Goal: Task Accomplishment & Management: Manage account settings

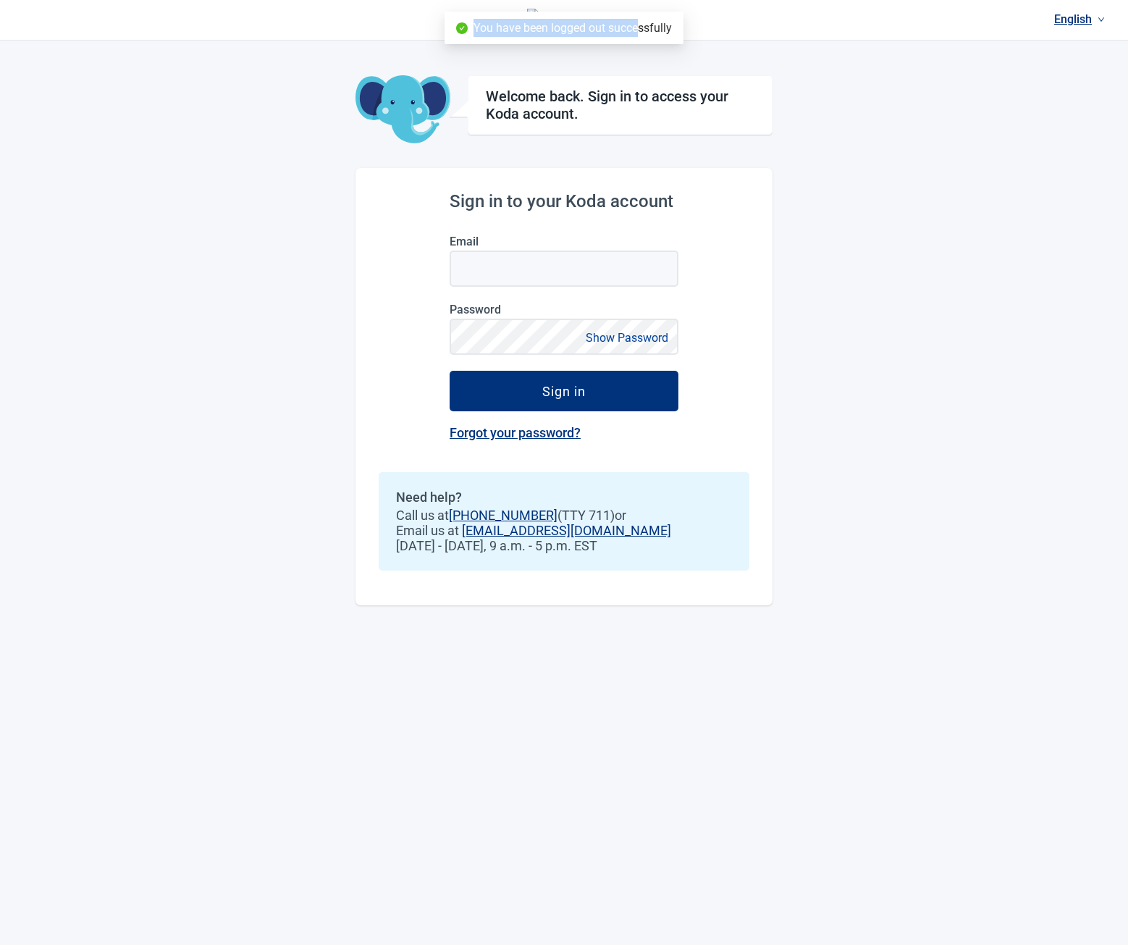
drag, startPoint x: 476, startPoint y: 27, endPoint x: 646, endPoint y: 32, distance: 170.2
click at [644, 32] on span "You have been logged out successfully" at bounding box center [572, 28] width 198 height 14
click at [646, 32] on span "You have been logged out successfully" at bounding box center [572, 28] width 198 height 14
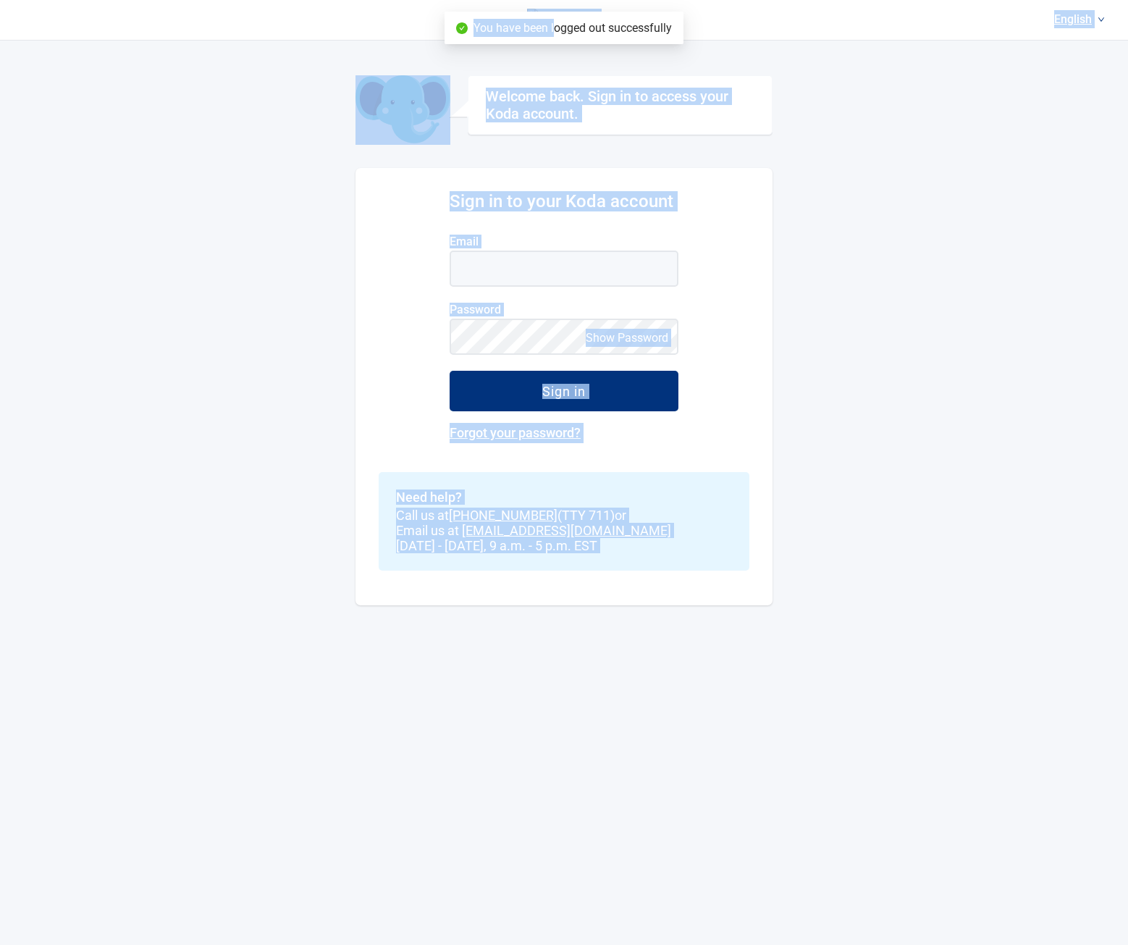
drag, startPoint x: 680, startPoint y: 32, endPoint x: 552, endPoint y: 35, distance: 128.1
click at [552, 35] on body "Skip to main content English Welcome back. Sign in to access your Koda account.…" at bounding box center [564, 472] width 1128 height 945
click at [551, 35] on div "You have been logged out successfully" at bounding box center [564, 28] width 216 height 18
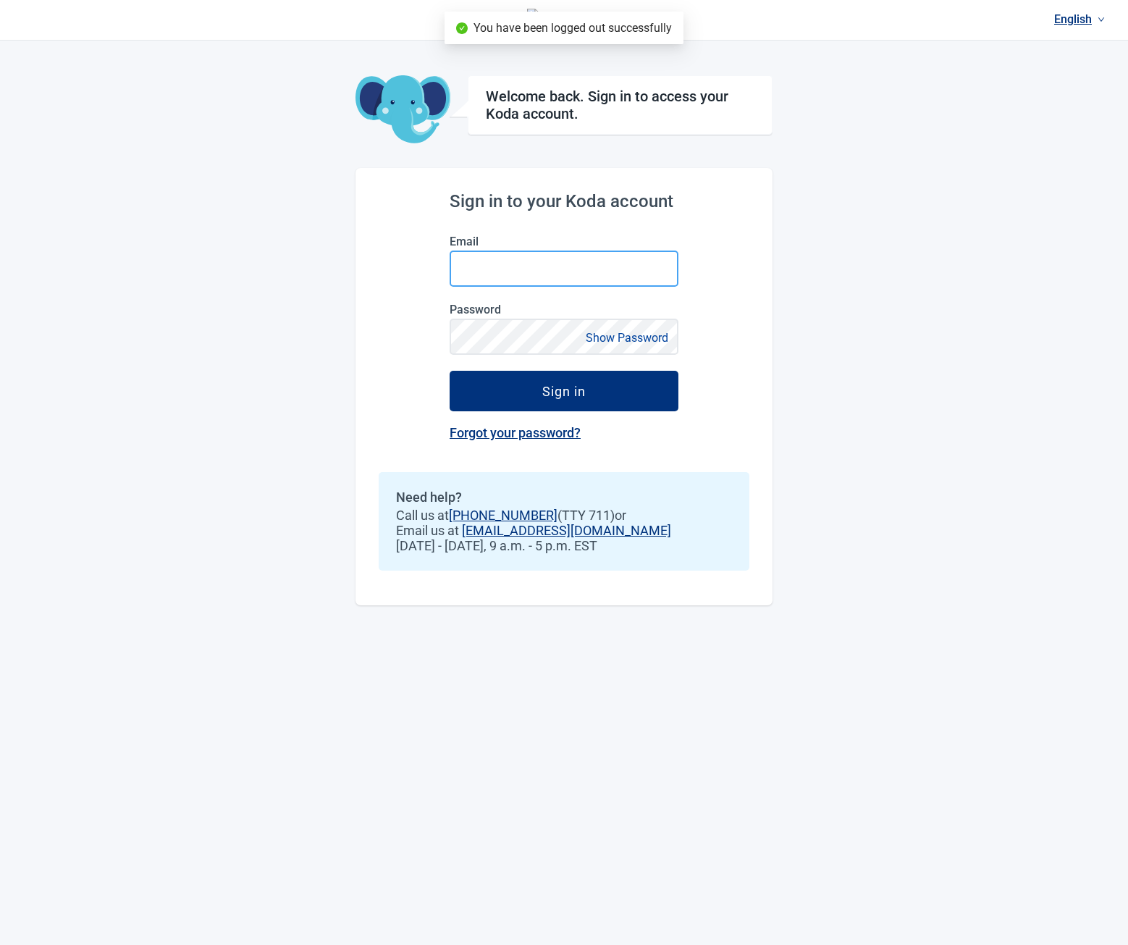
click at [525, 273] on input "Email" at bounding box center [563, 268] width 229 height 36
type input "**********"
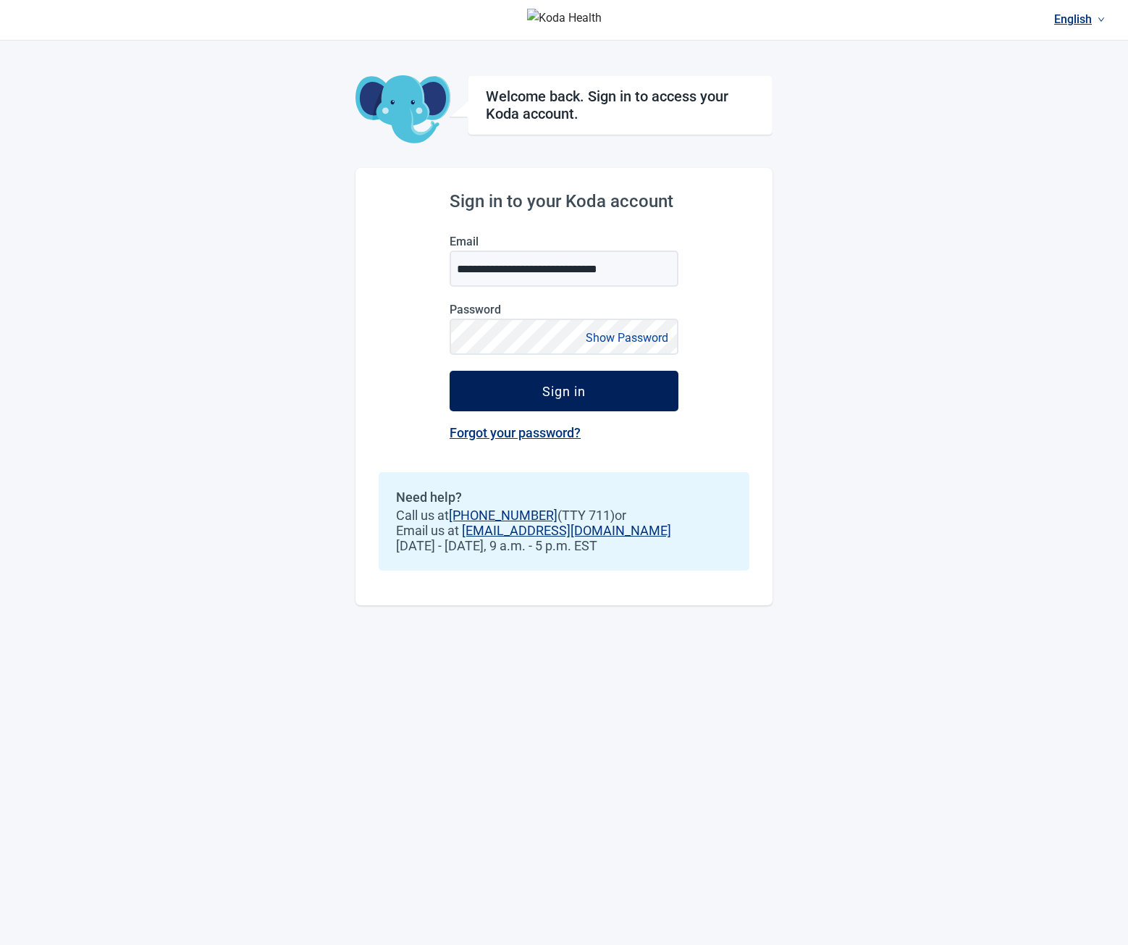
click at [582, 386] on div "Sign in" at bounding box center [563, 391] width 43 height 14
